Goal: Find specific page/section: Find specific page/section

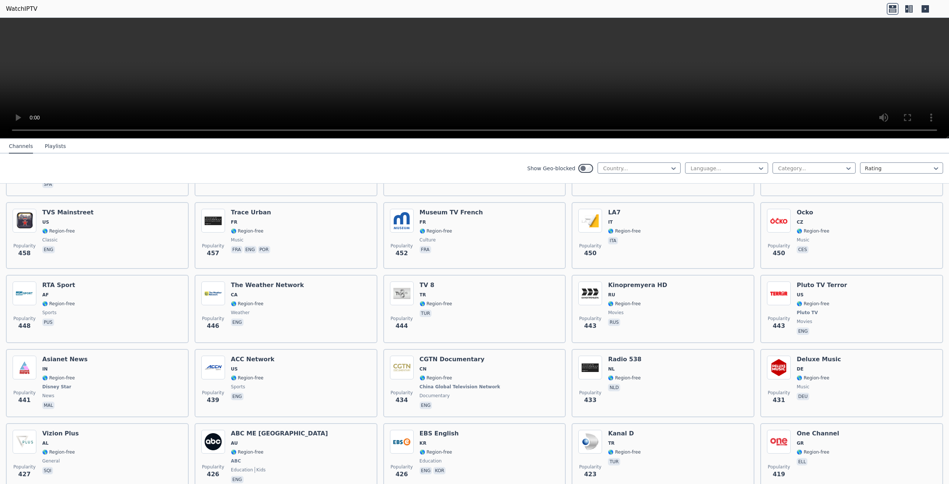
scroll to position [3325, 0]
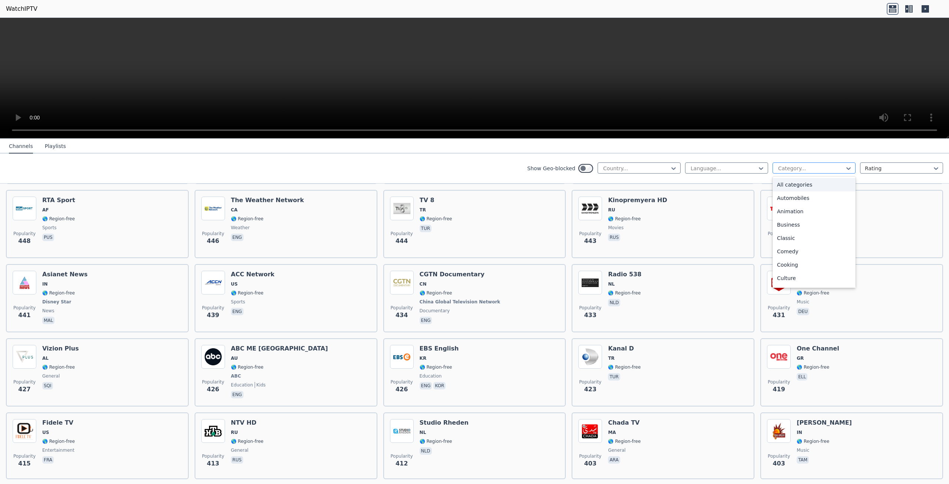
click at [827, 171] on div at bounding box center [811, 168] width 67 height 7
click at [785, 255] on div "Sports" at bounding box center [814, 252] width 83 height 13
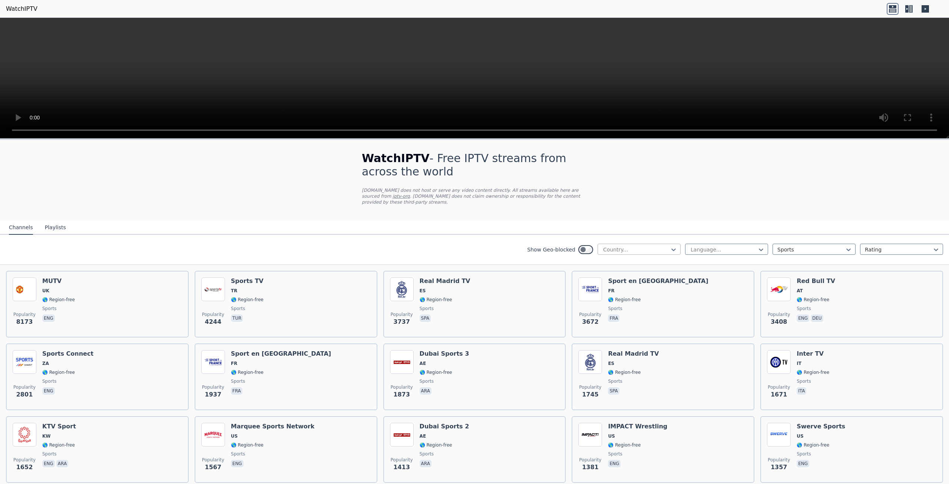
click at [663, 246] on div at bounding box center [636, 249] width 67 height 7
click at [630, 298] on div "[GEOGRAPHIC_DATA]" at bounding box center [639, 301] width 83 height 13
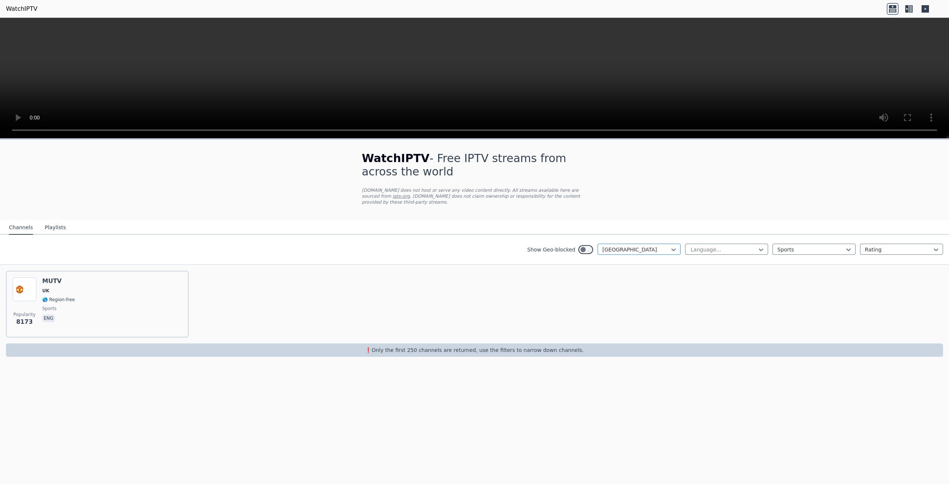
click at [607, 246] on div at bounding box center [636, 249] width 67 height 7
click at [617, 342] on div "[GEOGRAPHIC_DATA]" at bounding box center [639, 341] width 83 height 13
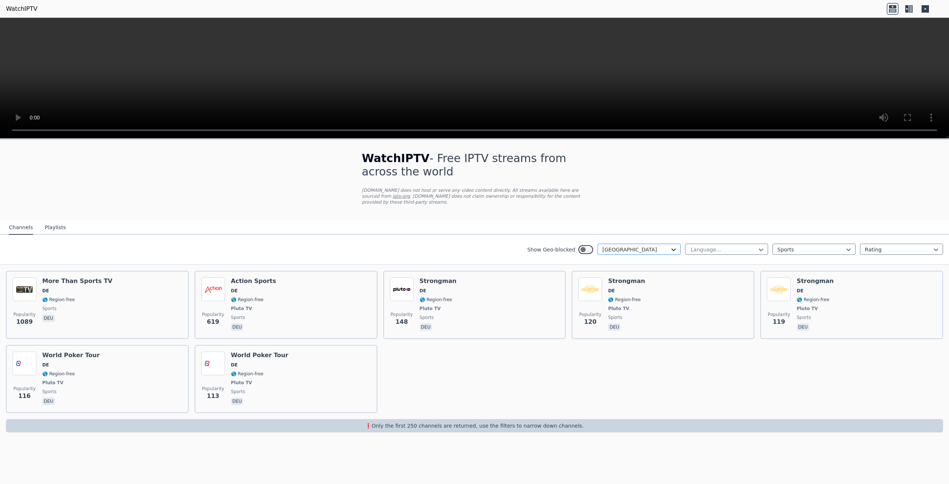
click at [672, 246] on icon at bounding box center [673, 249] width 7 height 7
click at [622, 276] on div "Netherlands" at bounding box center [639, 279] width 83 height 13
